Goal: Find contact information: Find contact information

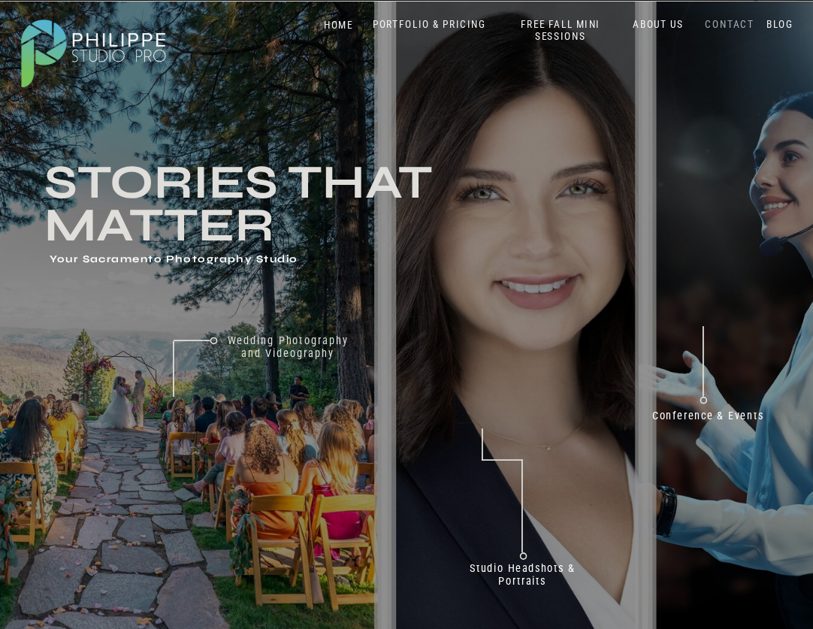
click at [747, 22] on nav "CONTACT" at bounding box center [730, 24] width 56 height 13
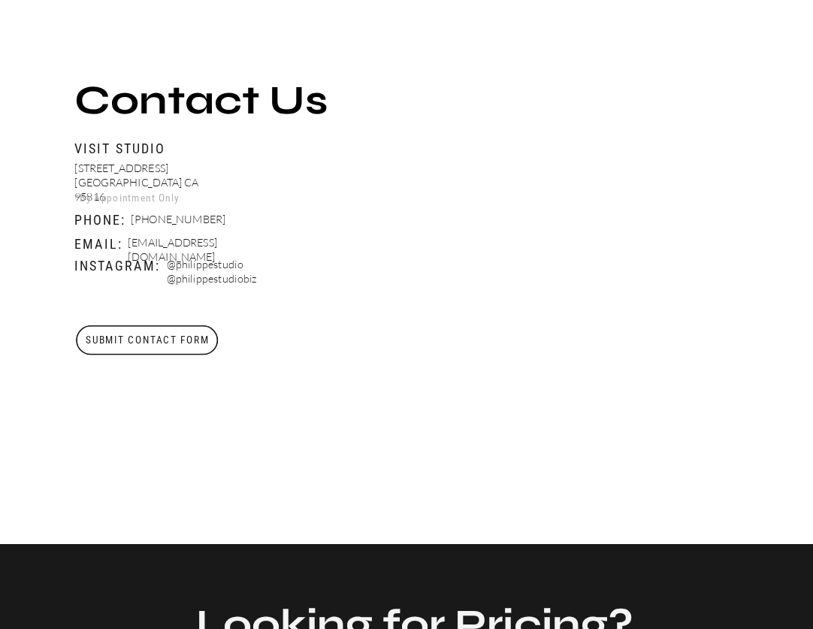
scroll to position [496, 0]
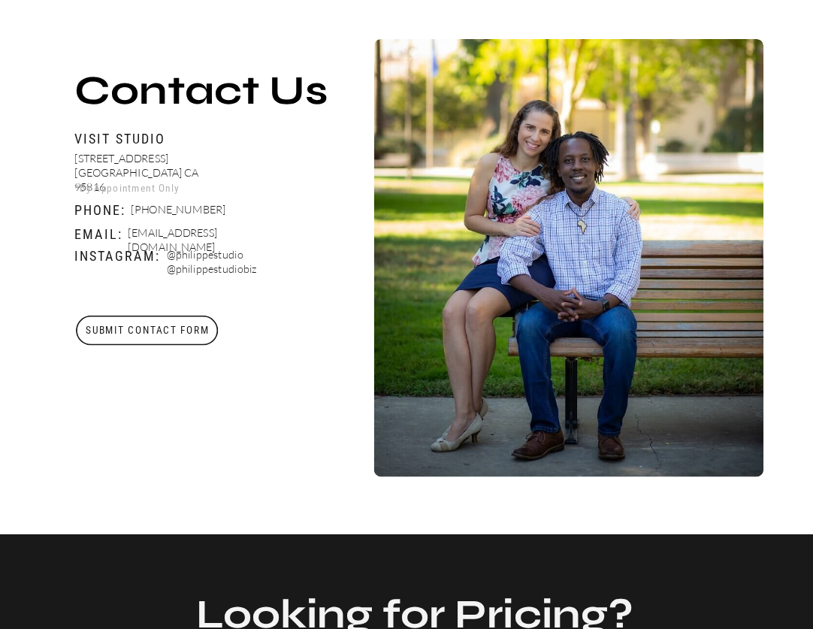
click at [159, 235] on p "[EMAIL_ADDRESS][DOMAIN_NAME]" at bounding box center [207, 234] width 159 height 17
copy p "[EMAIL_ADDRESS][DOMAIN_NAME]"
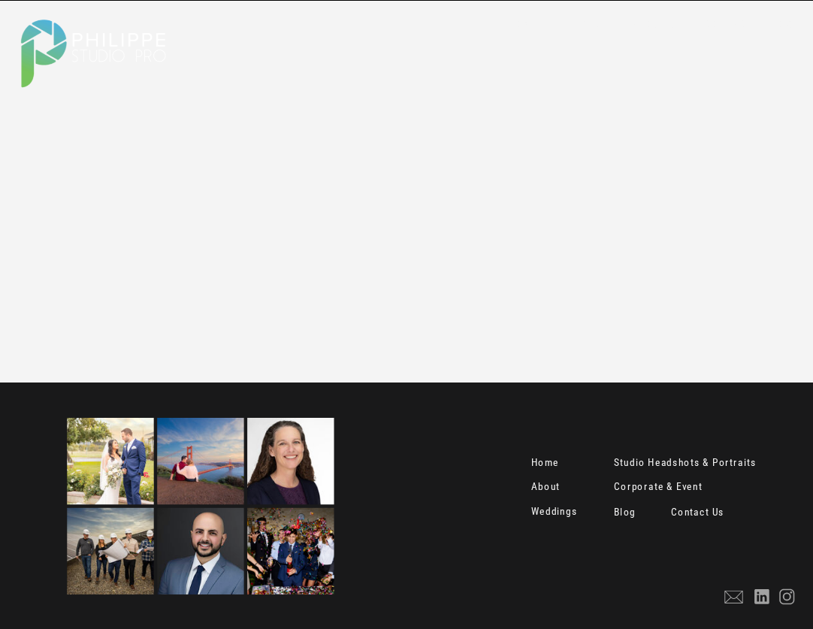
scroll to position [1735, 0]
